Goal: Task Accomplishment & Management: Manage account settings

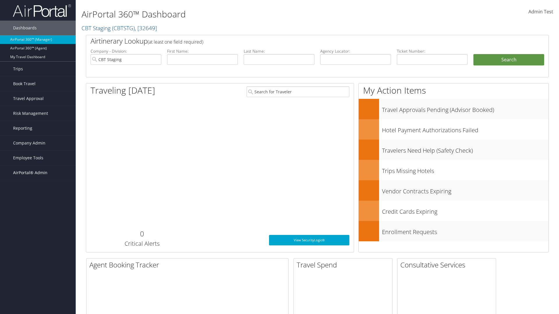
click at [38, 173] on span "AirPortal® Admin" at bounding box center [30, 173] width 34 height 15
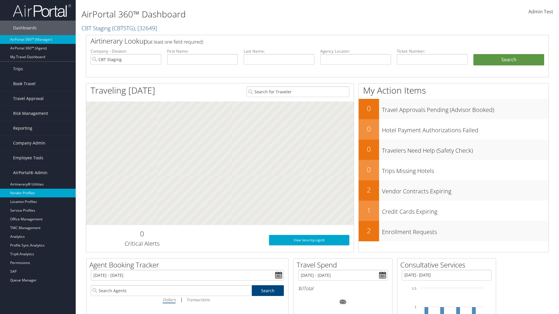
click at [38, 193] on link "Vendor Profiles" at bounding box center [38, 193] width 76 height 9
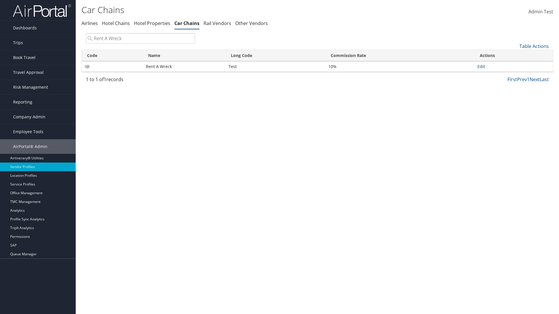
type input "Rent A Wreck"
click at [481, 66] on link "Edit" at bounding box center [481, 67] width 8 height 6
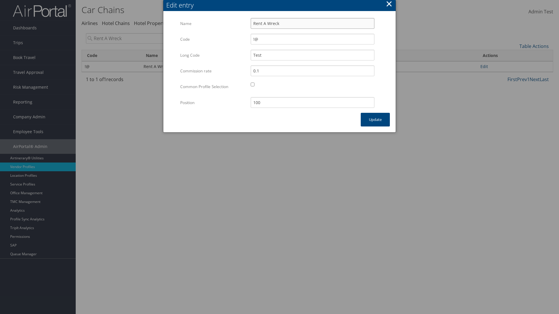
click at [312, 23] on input "Rent A Wreck" at bounding box center [312, 23] width 124 height 11
type input "Rent A Wreck"
click at [312, 55] on input "Test" at bounding box center [312, 55] width 124 height 11
type input "Test"
click at [375, 120] on button "Update" at bounding box center [374, 120] width 29 height 14
